Goal: Task Accomplishment & Management: Complete application form

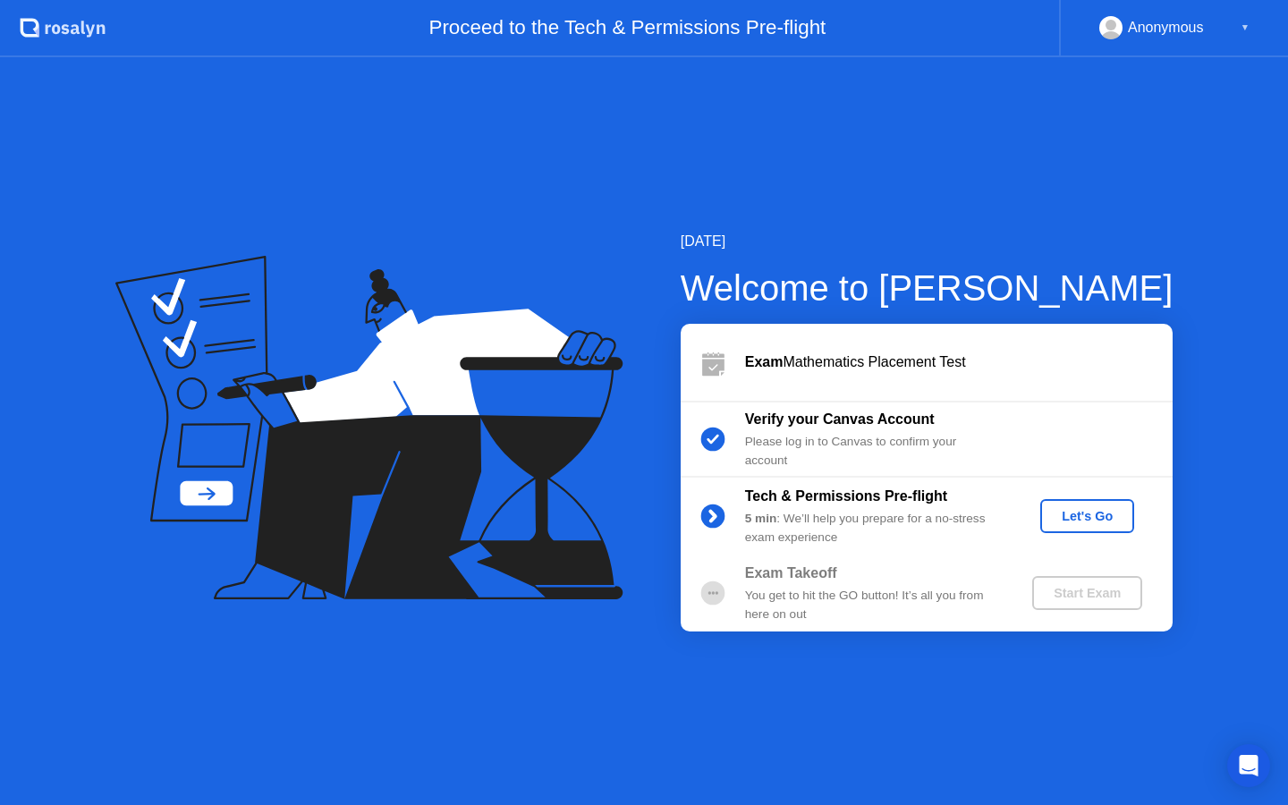
click at [1079, 521] on div "Let's Go" at bounding box center [1087, 516] width 80 height 14
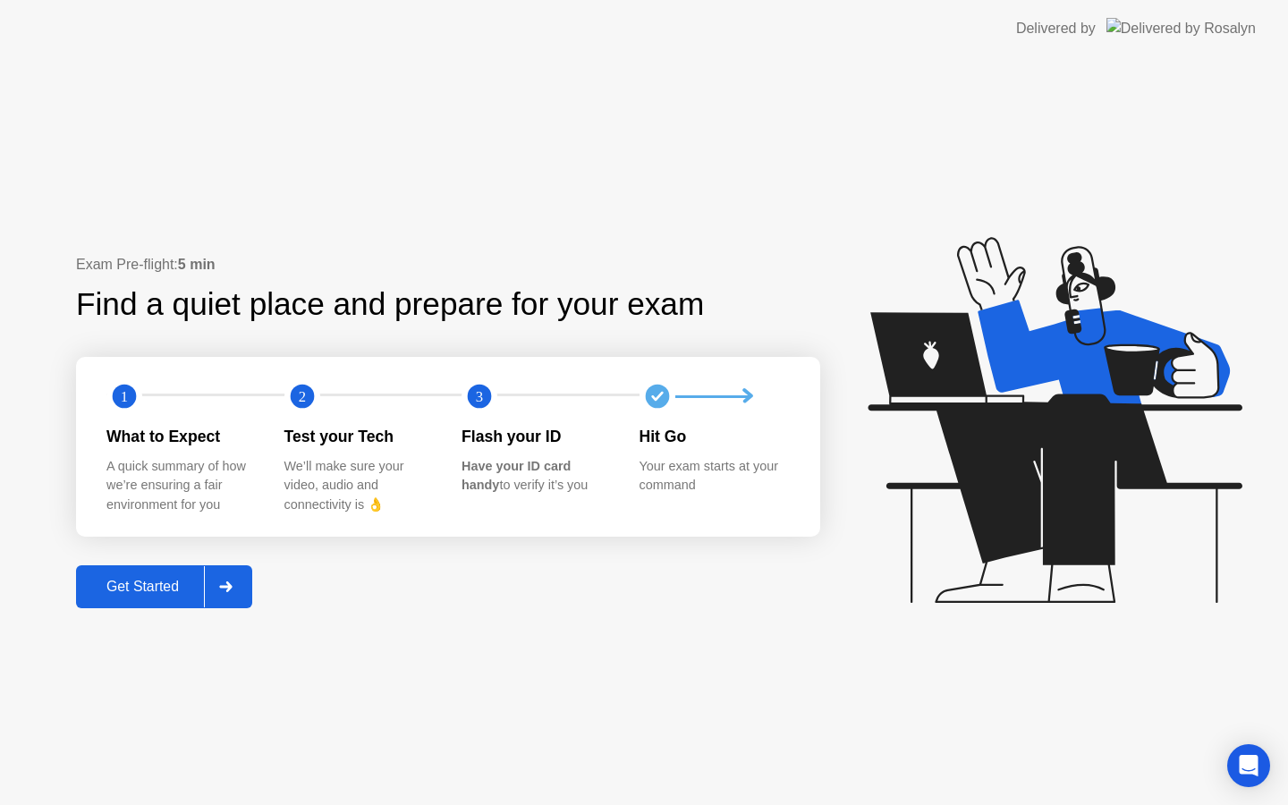
click at [150, 586] on div "Get Started" at bounding box center [142, 587] width 123 height 16
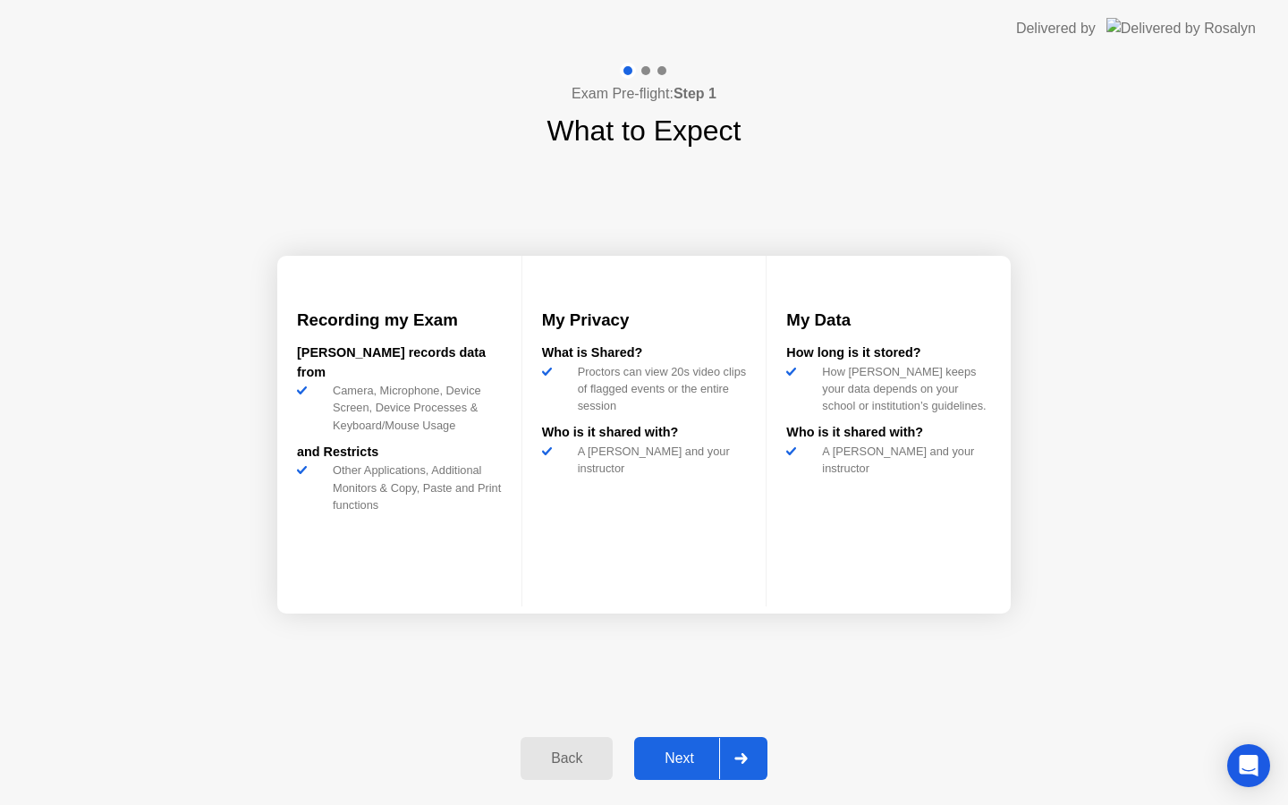
click at [678, 764] on div "Next" at bounding box center [679, 758] width 80 height 16
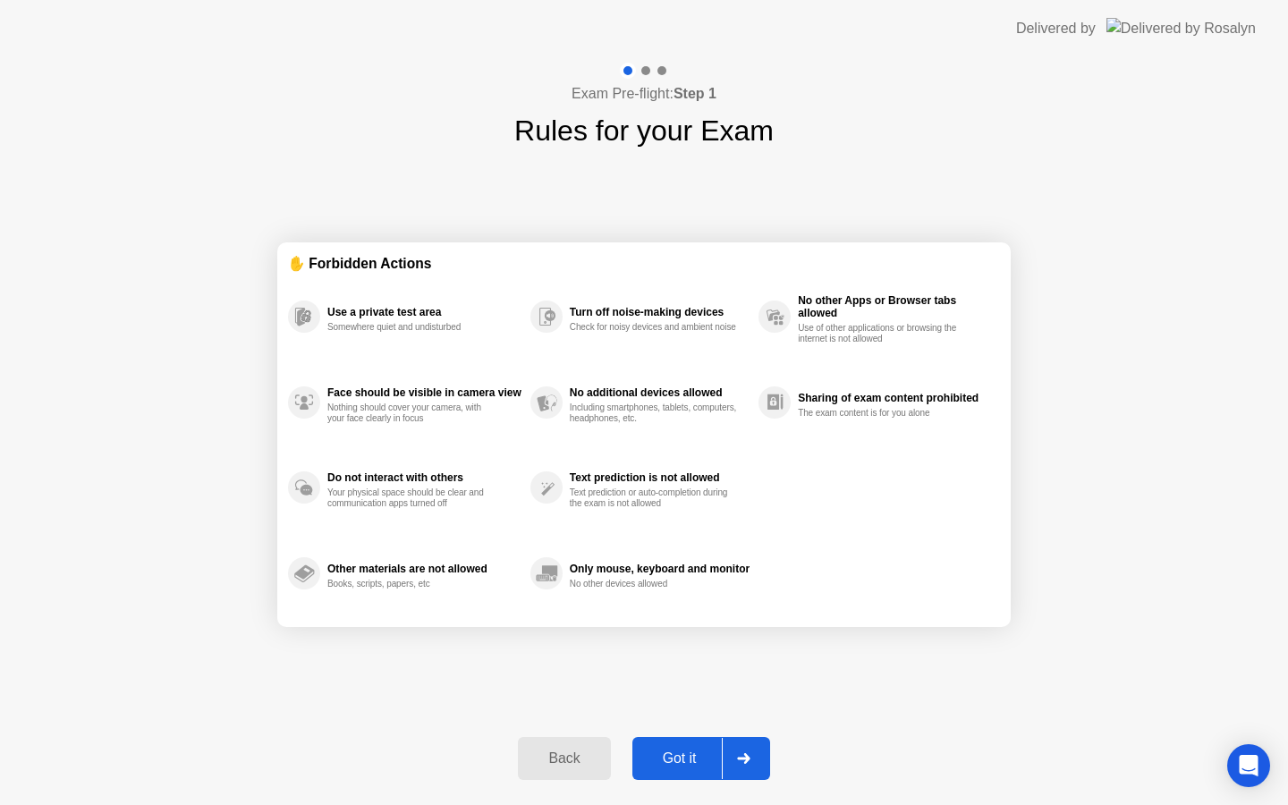
click at [832, 668] on div "✋ Forbidden Actions Use a private test area Somewhere quiet and undisturbed Fac…" at bounding box center [643, 434] width 733 height 565
click at [678, 761] on div "Got it" at bounding box center [680, 758] width 84 height 16
select select "Available cameras"
select select "Available speakers"
select select "Available microphones"
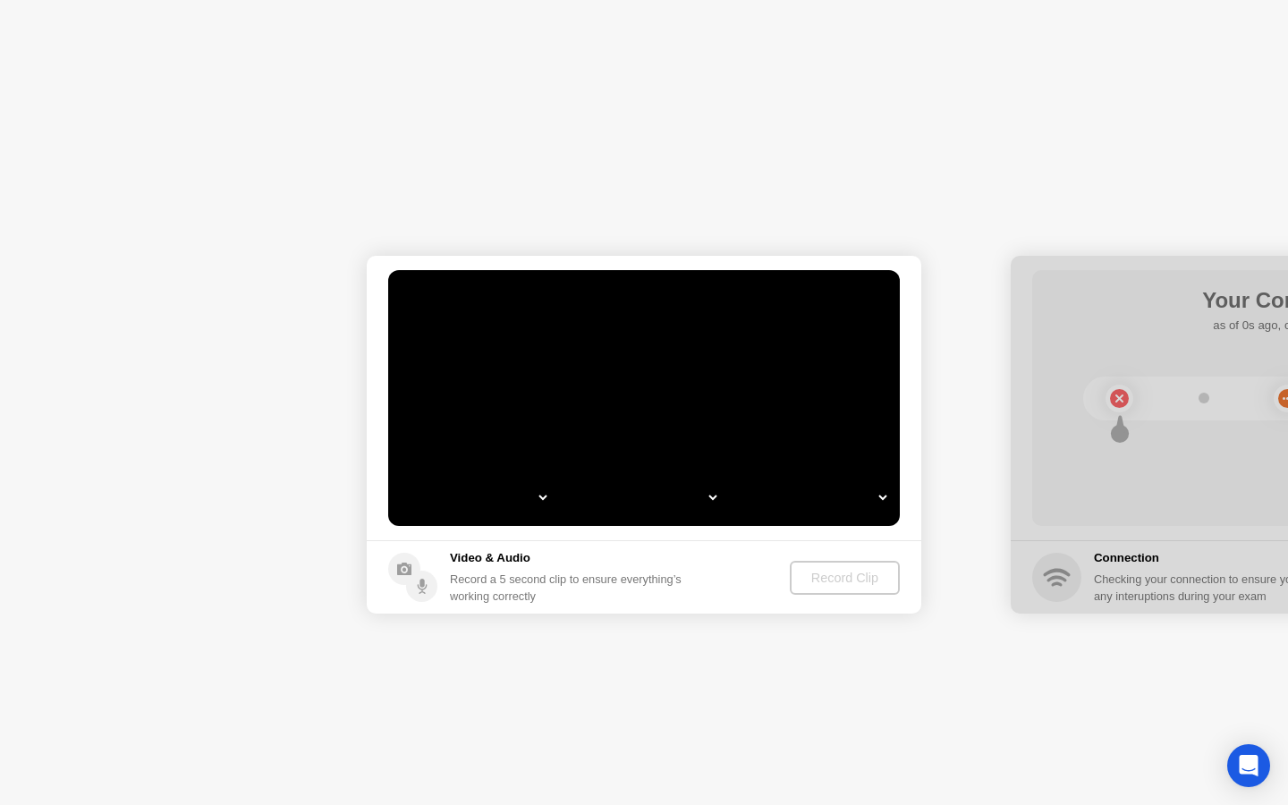
select select "**********"
select select "*******"
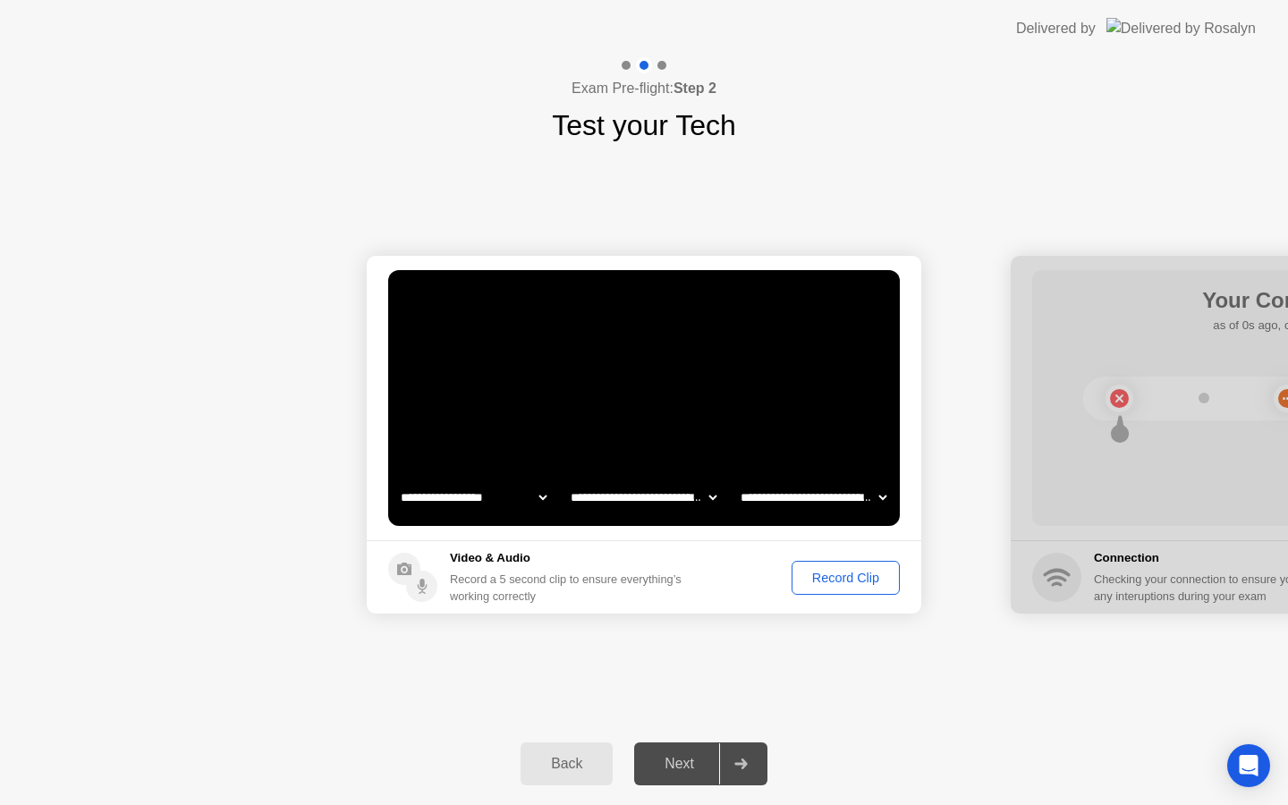
click at [834, 575] on div "Record Clip" at bounding box center [846, 577] width 96 height 14
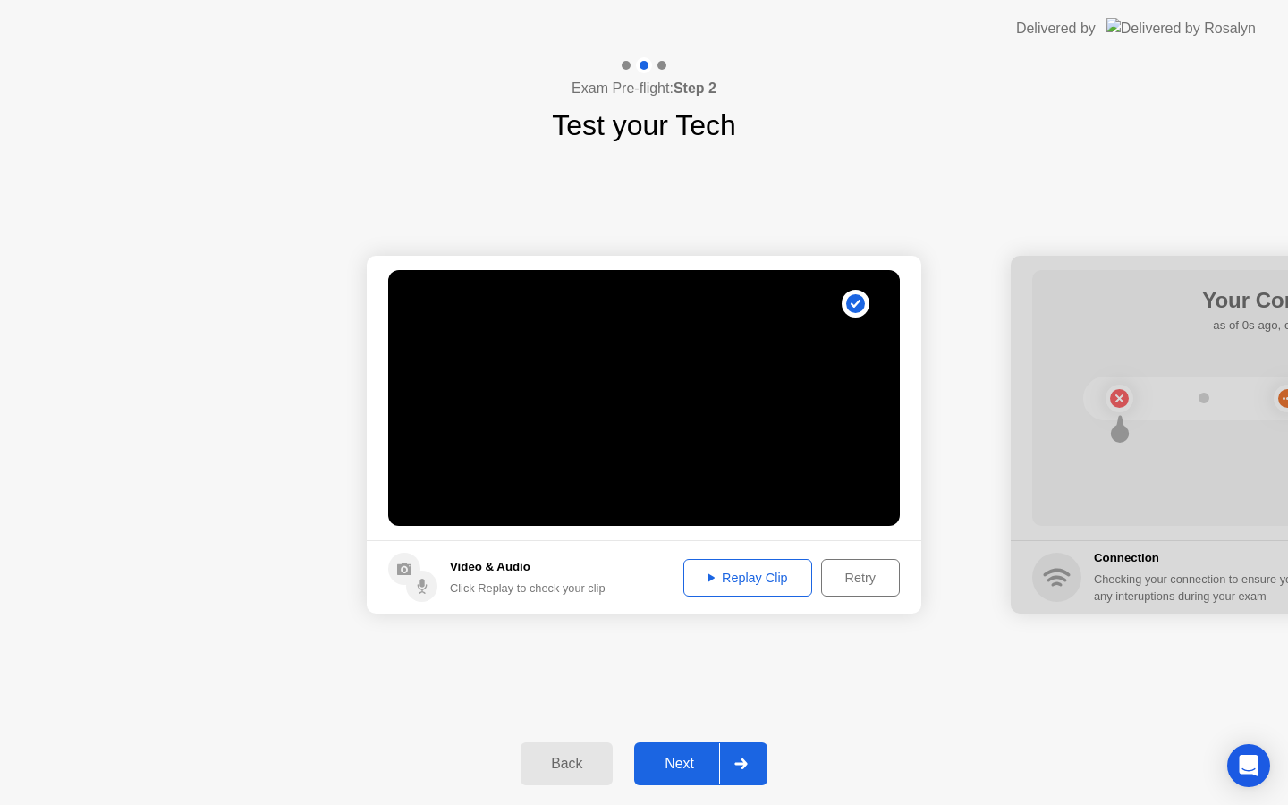
click at [749, 578] on div "Replay Clip" at bounding box center [747, 577] width 116 height 14
click at [678, 759] on div "Next" at bounding box center [679, 764] width 80 height 16
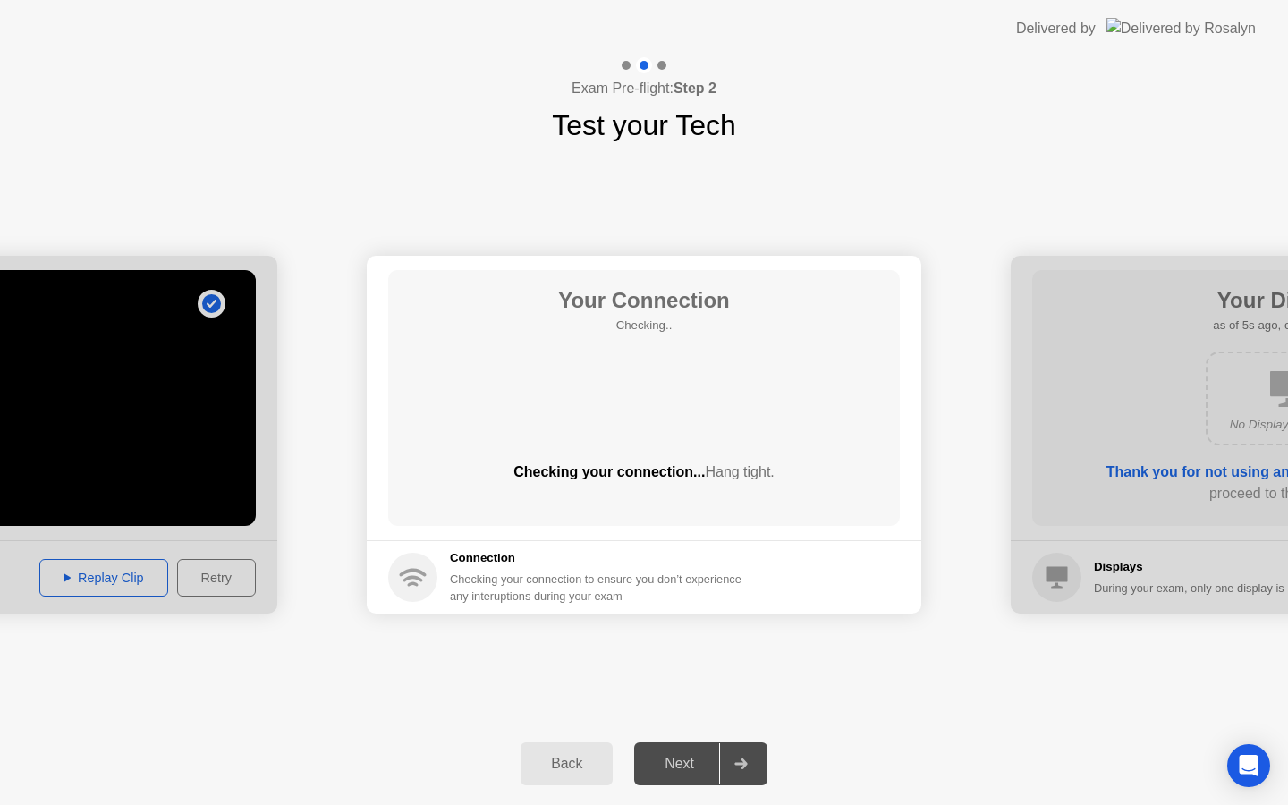
click at [679, 756] on div "Next" at bounding box center [679, 764] width 80 height 16
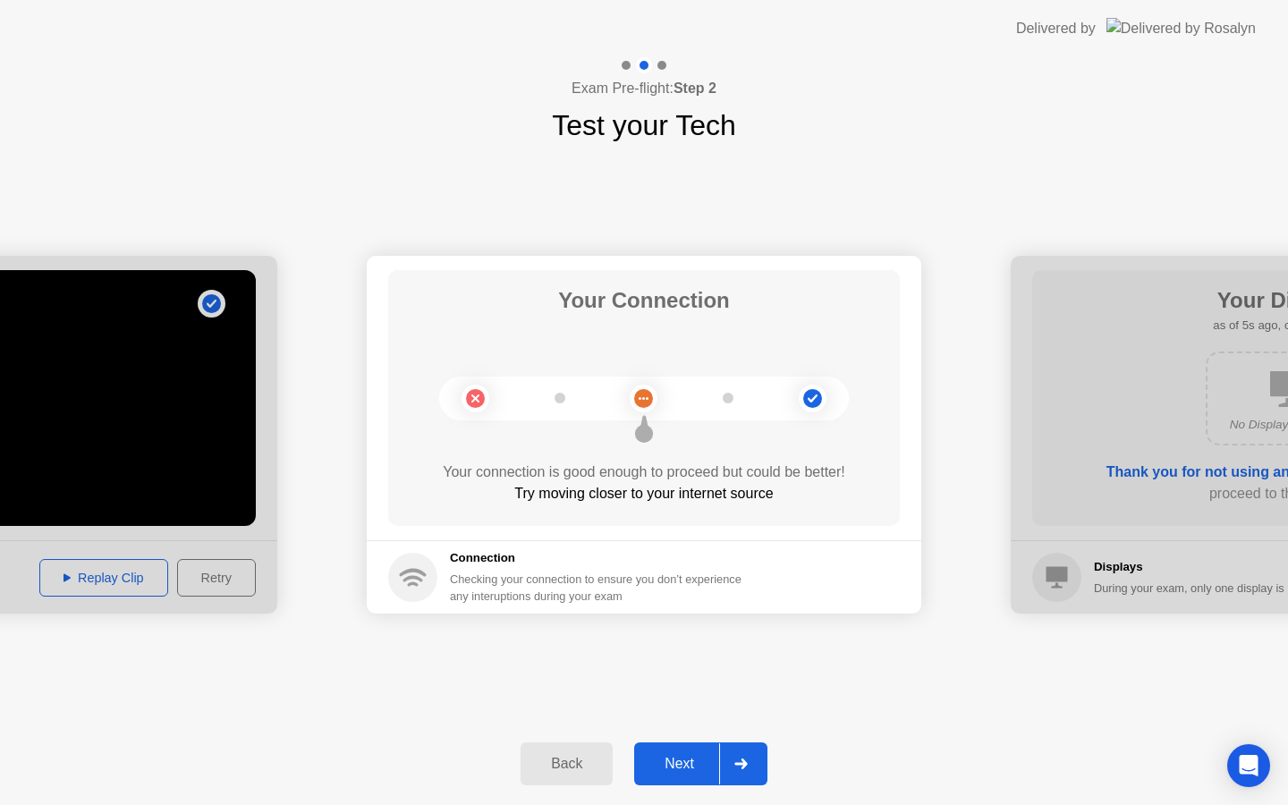
click at [690, 763] on div "Next" at bounding box center [679, 764] width 80 height 16
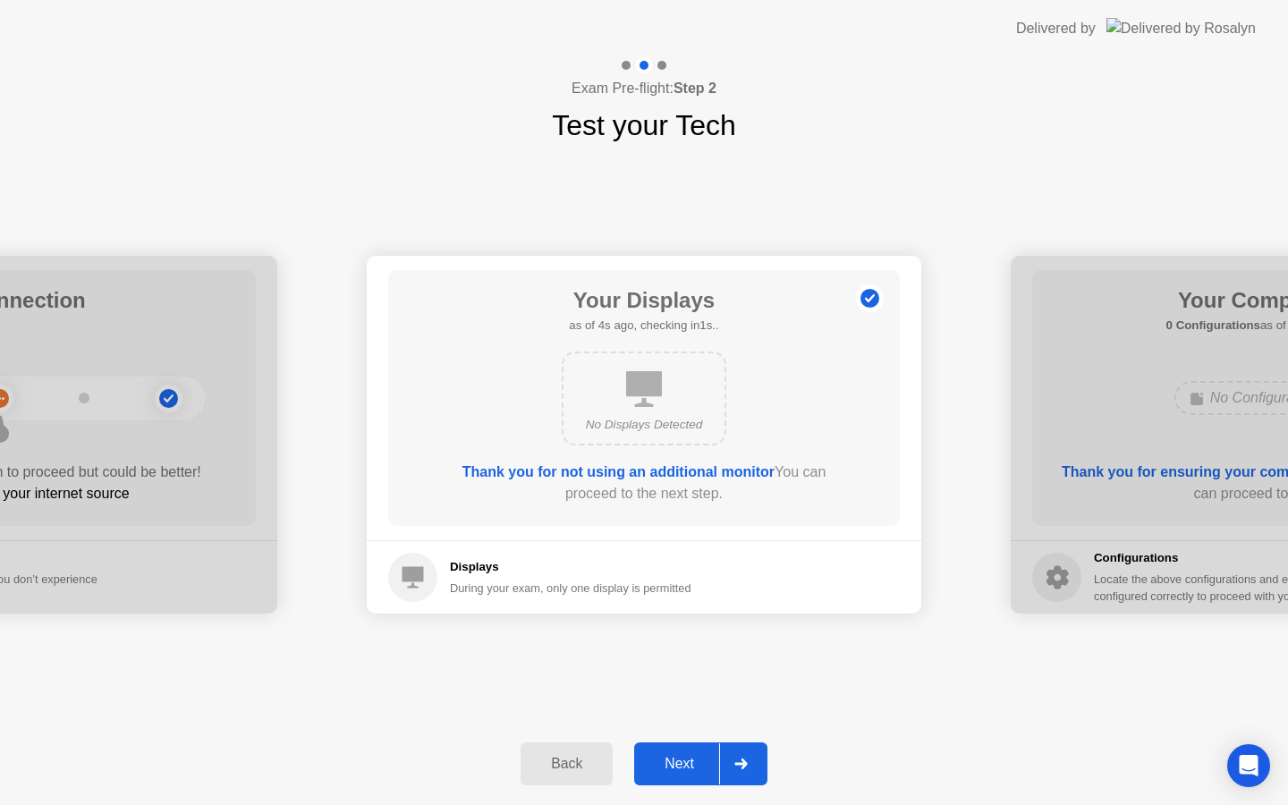
click at [690, 763] on div "Next" at bounding box center [679, 764] width 80 height 16
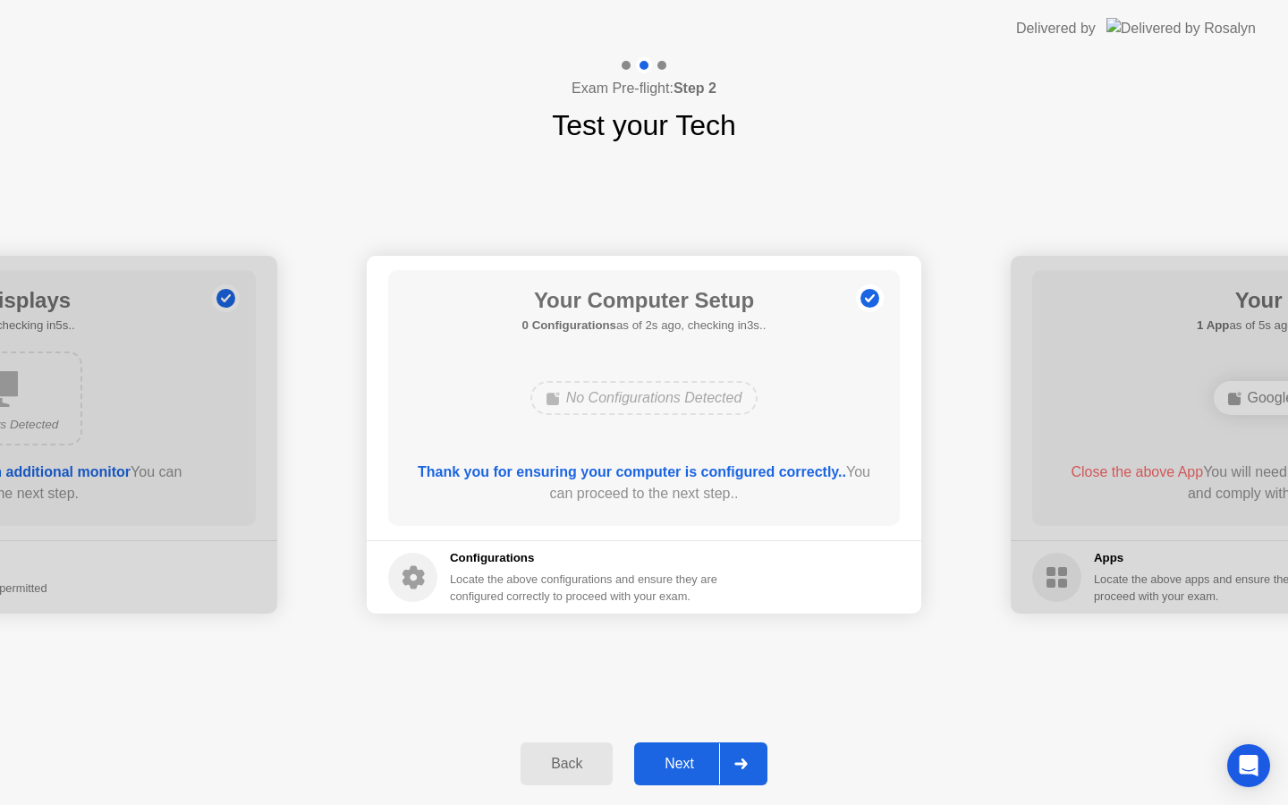
click at [690, 763] on div "Next" at bounding box center [679, 764] width 80 height 16
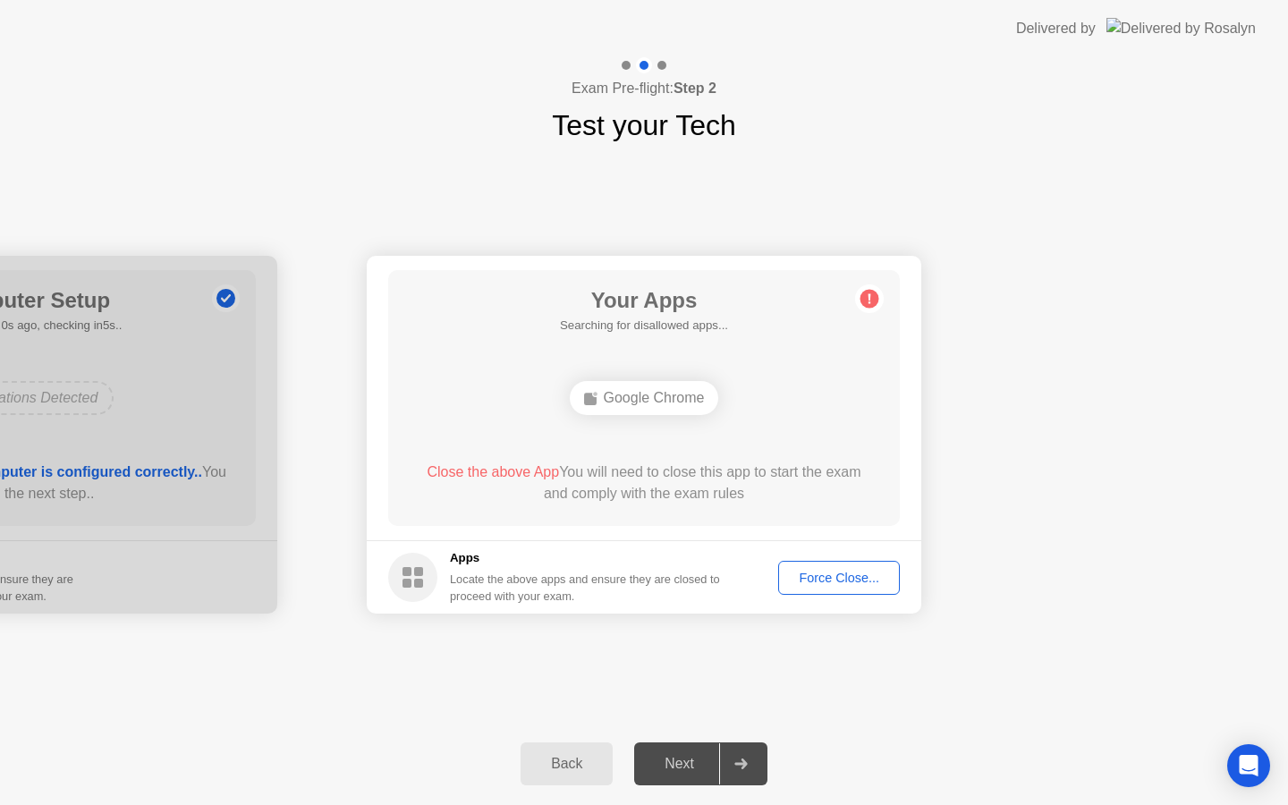
click at [846, 575] on div "Force Close..." at bounding box center [838, 577] width 109 height 14
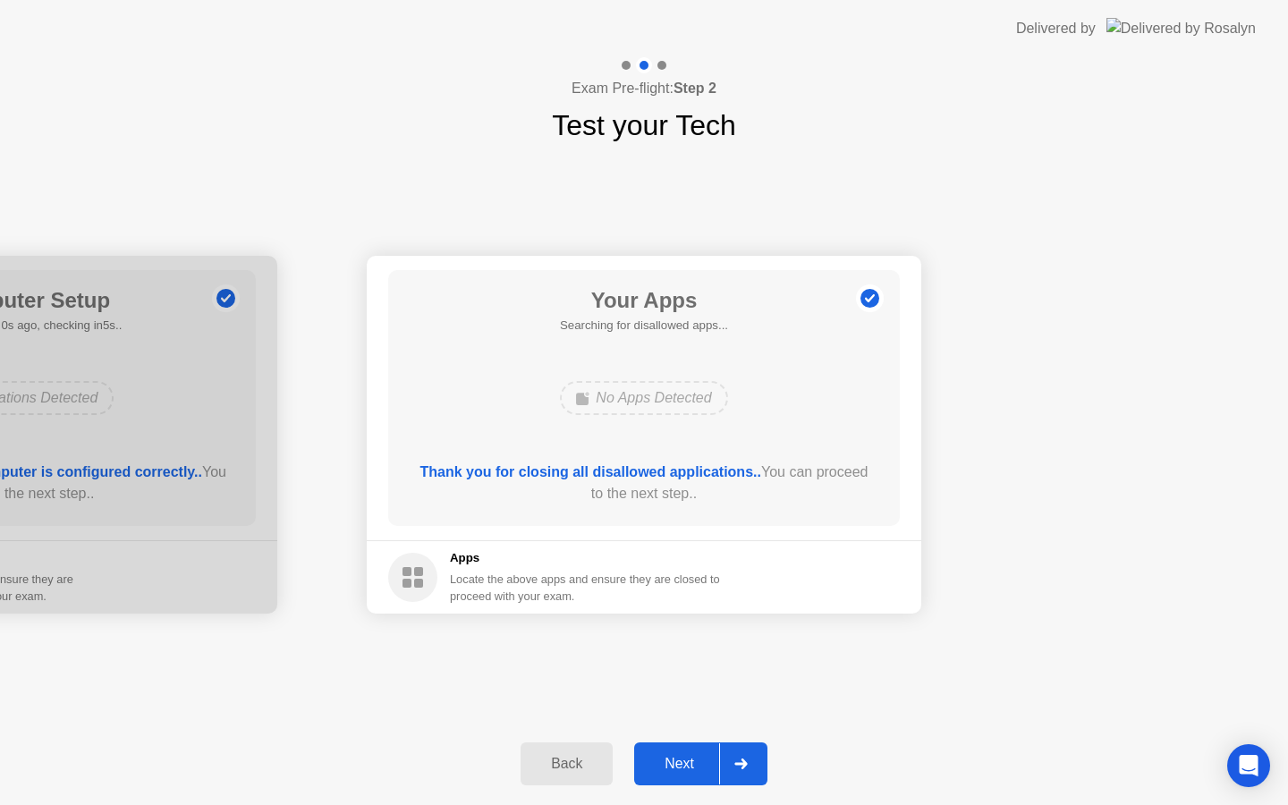
click at [671, 766] on div "Next" at bounding box center [679, 764] width 80 height 16
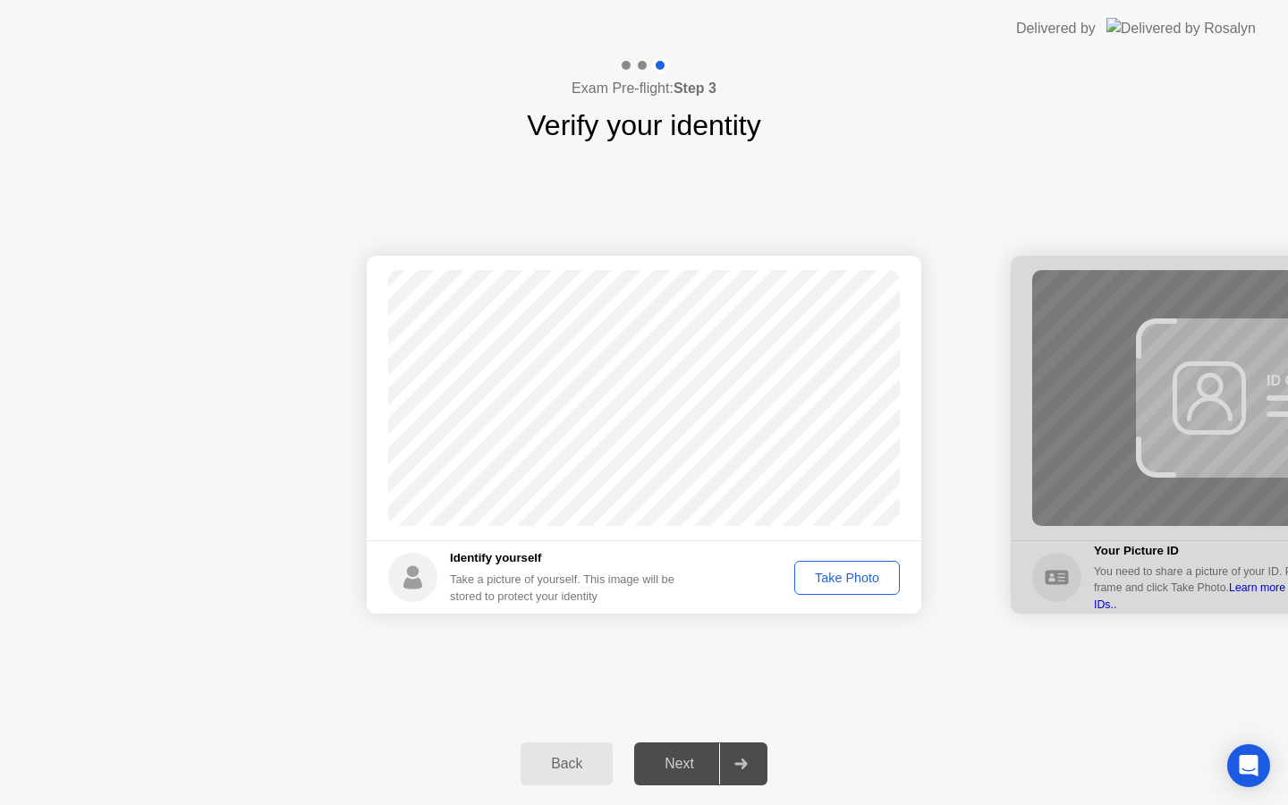
click at [683, 768] on div "Next" at bounding box center [679, 764] width 80 height 16
click at [841, 577] on div "Take Photo" at bounding box center [846, 577] width 93 height 14
click at [681, 767] on div "Next" at bounding box center [679, 764] width 80 height 16
click at [858, 582] on div "Take Photo" at bounding box center [846, 577] width 93 height 14
click at [673, 757] on div "Next" at bounding box center [679, 764] width 80 height 16
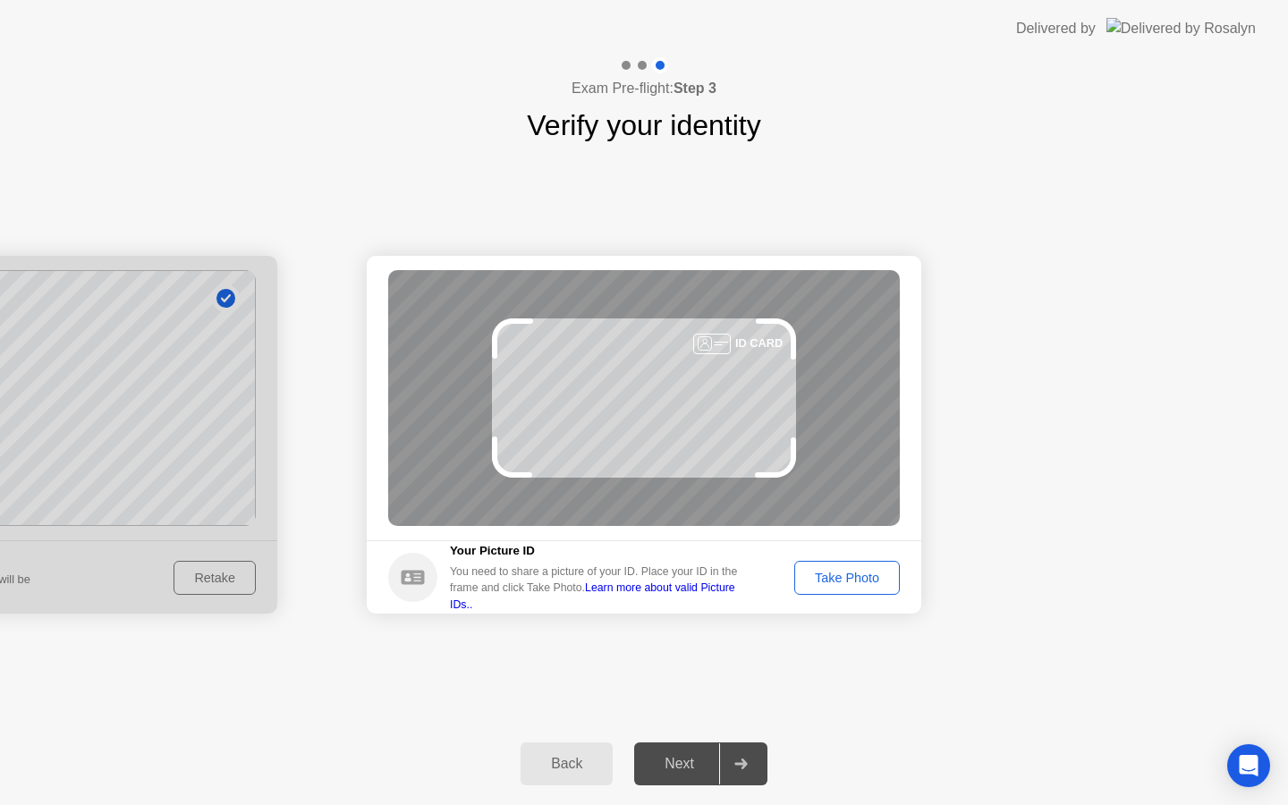
click at [849, 582] on div "Take Photo" at bounding box center [846, 577] width 93 height 14
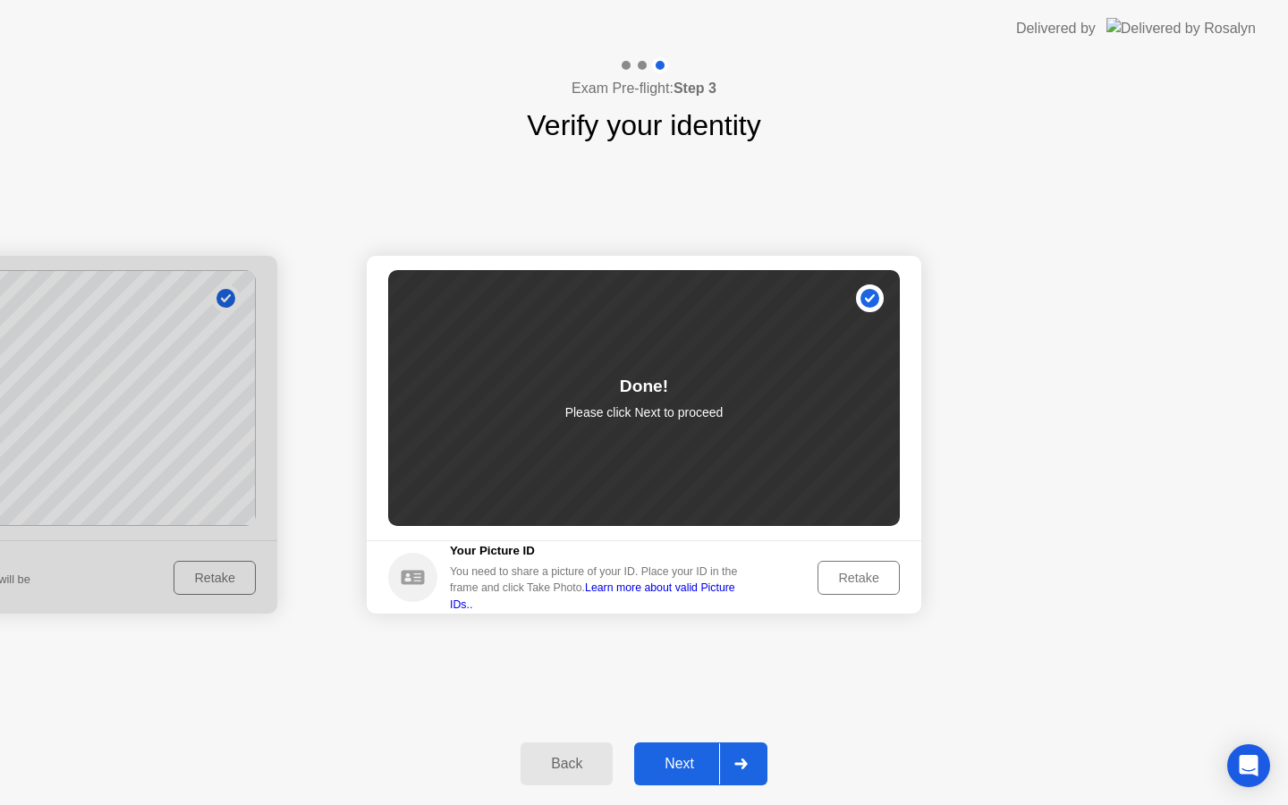
click at [688, 756] on div "Next" at bounding box center [679, 764] width 80 height 16
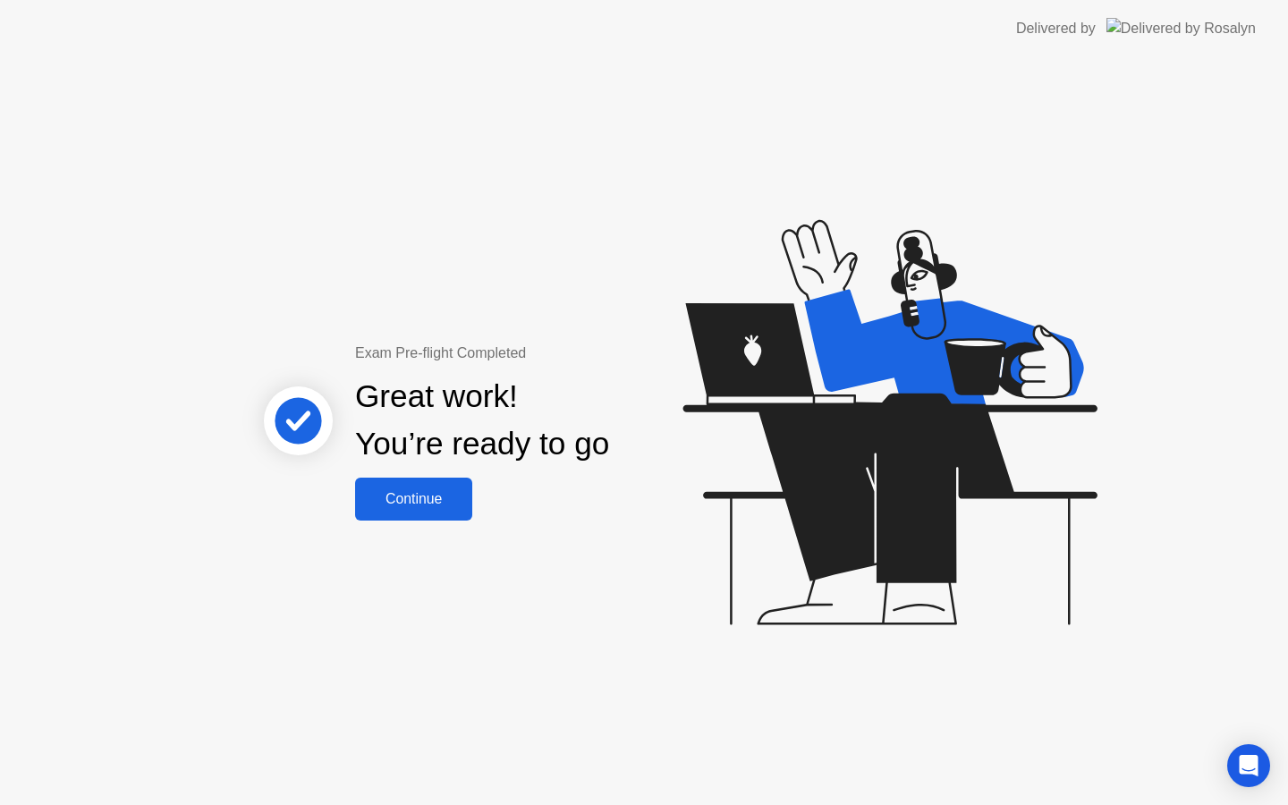
click at [435, 513] on button "Continue" at bounding box center [413, 498] width 117 height 43
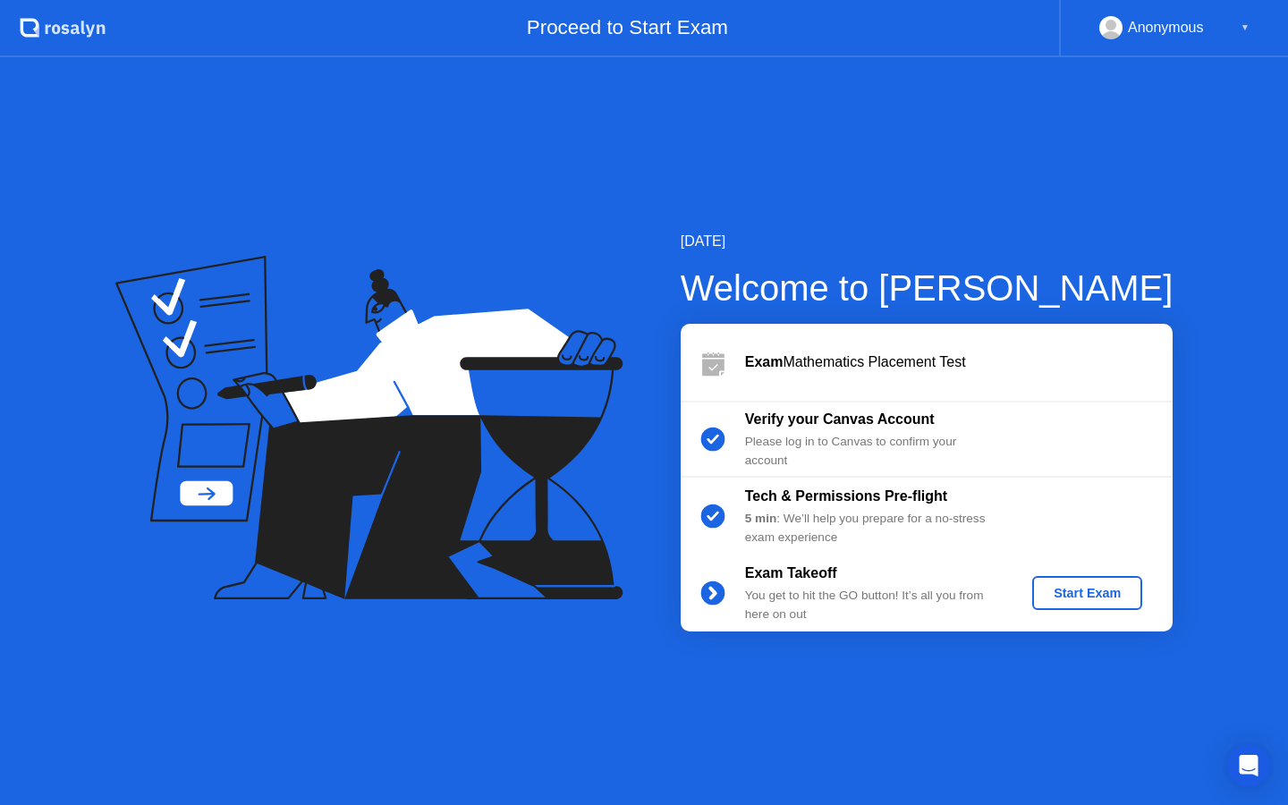
click at [1098, 588] on div "Start Exam" at bounding box center [1087, 593] width 96 height 14
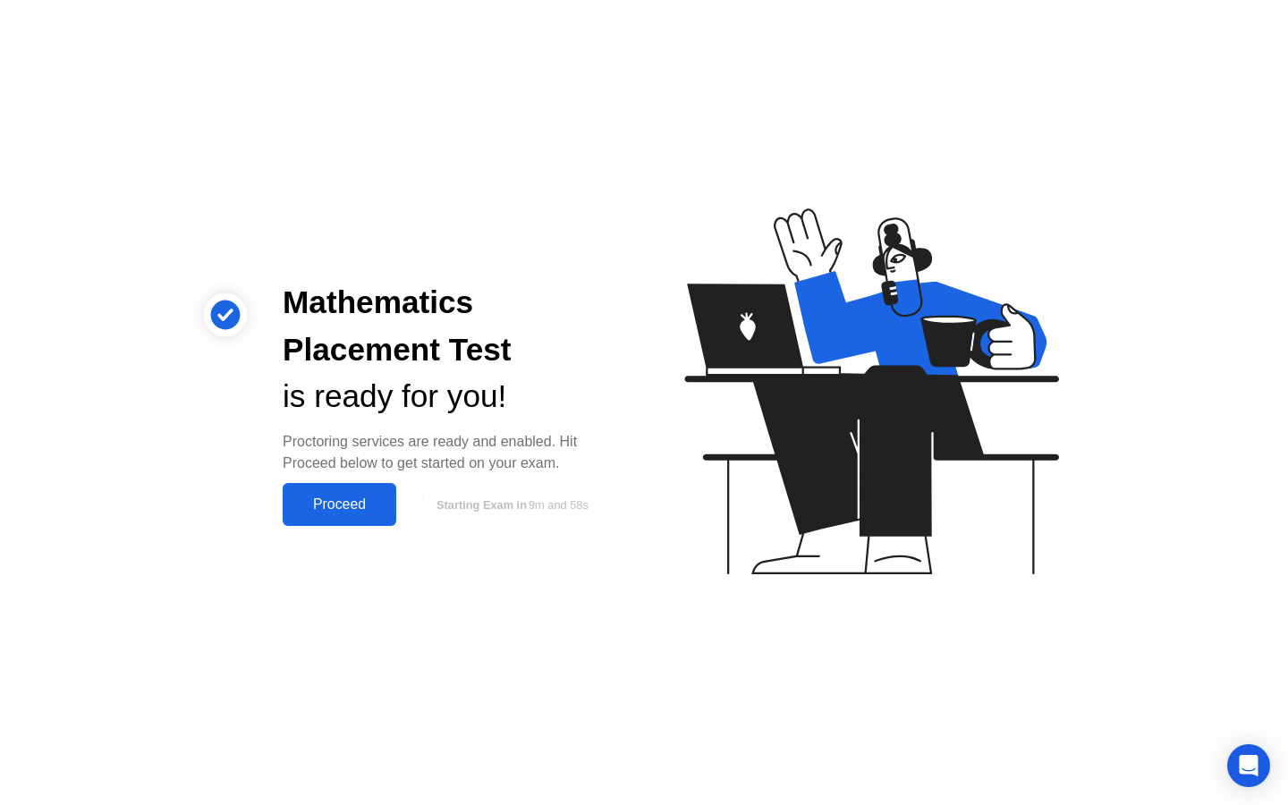
click at [364, 510] on div "Proceed" at bounding box center [339, 504] width 103 height 16
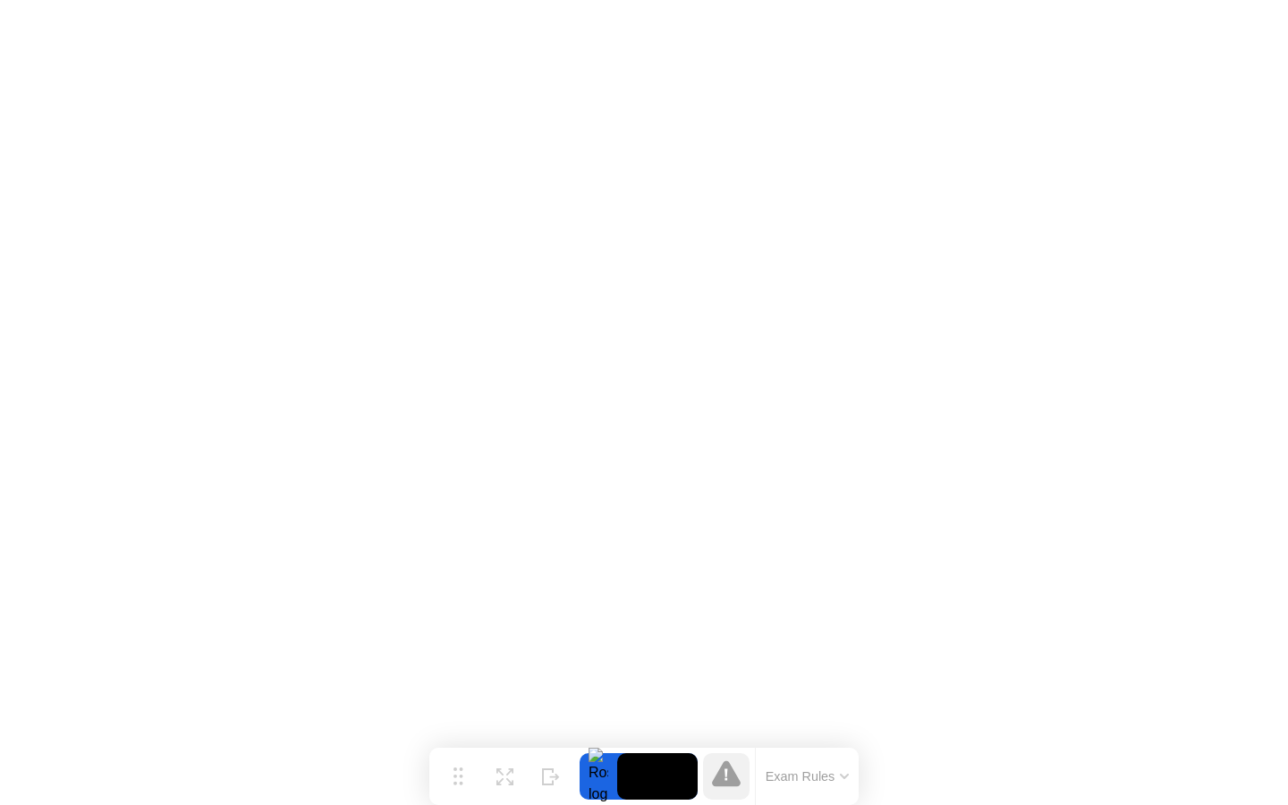
click at [845, 779] on button "Exam Rules" at bounding box center [807, 776] width 95 height 16
click at [712, 775] on icon at bounding box center [726, 773] width 29 height 26
